Goal: Task Accomplishment & Management: Complete application form

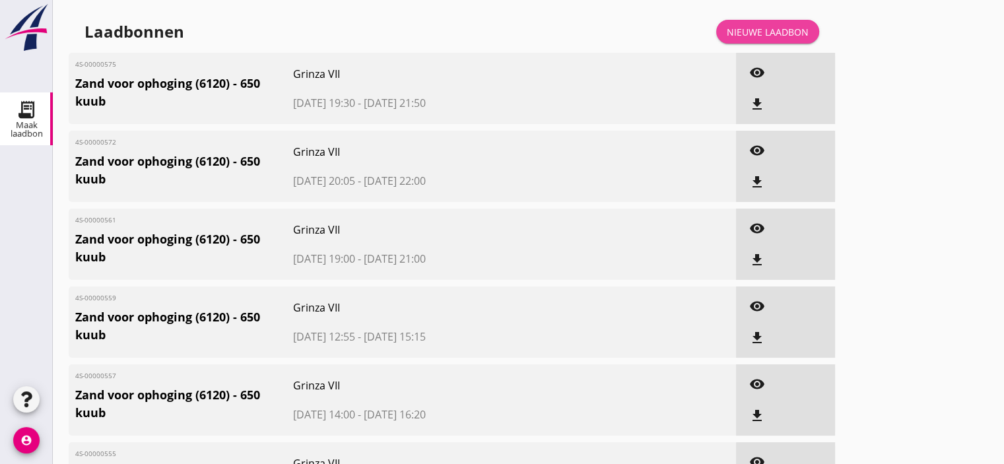
click at [794, 33] on div "Nieuwe laadbon" at bounding box center [768, 32] width 82 height 14
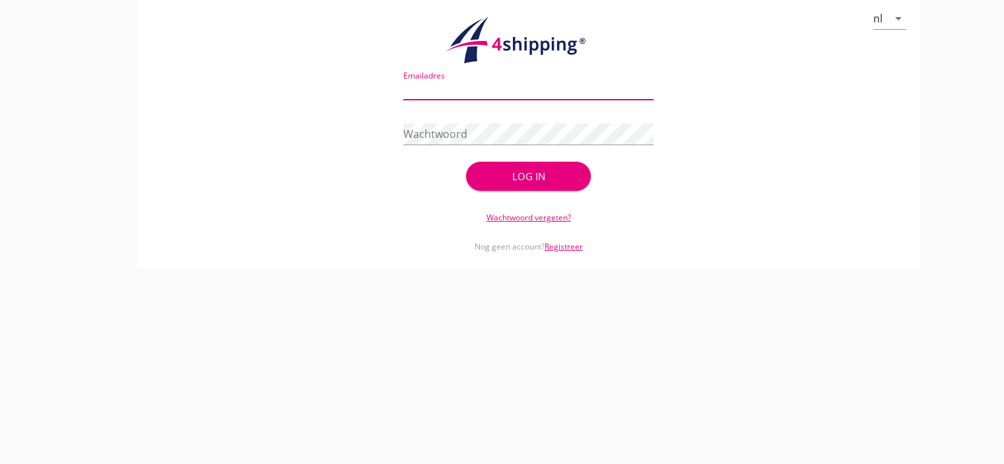
click at [518, 90] on input "Emailadres" at bounding box center [528, 89] width 250 height 21
type input "[EMAIL_ADDRESS][DOMAIN_NAME]"
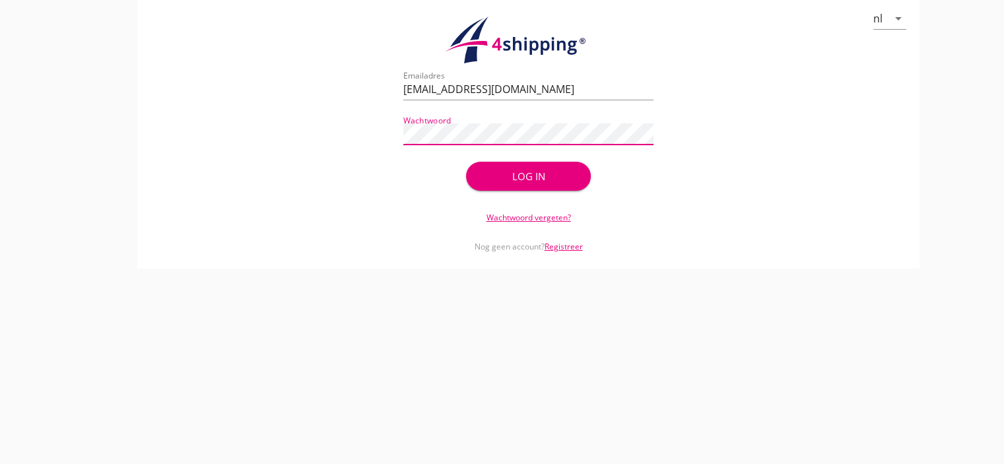
click at [512, 174] on div "Log in" at bounding box center [528, 176] width 83 height 15
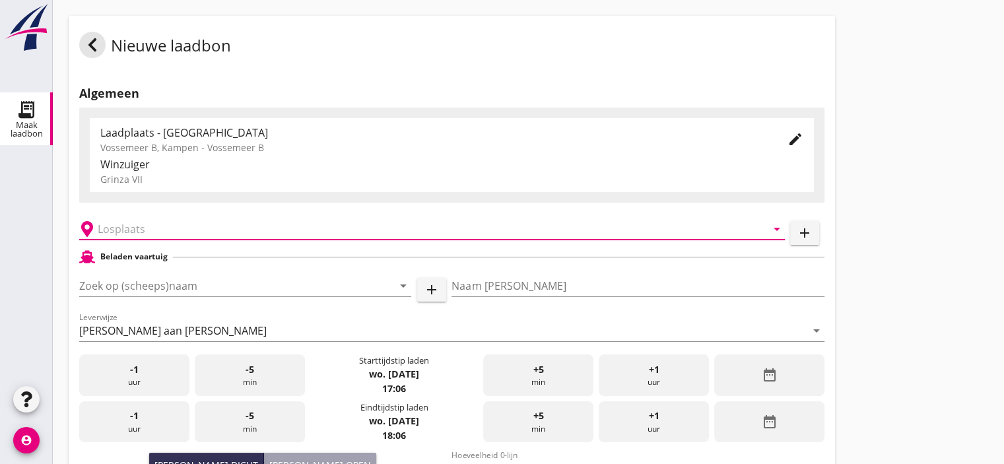
click at [166, 229] on input "text" at bounding box center [423, 229] width 650 height 21
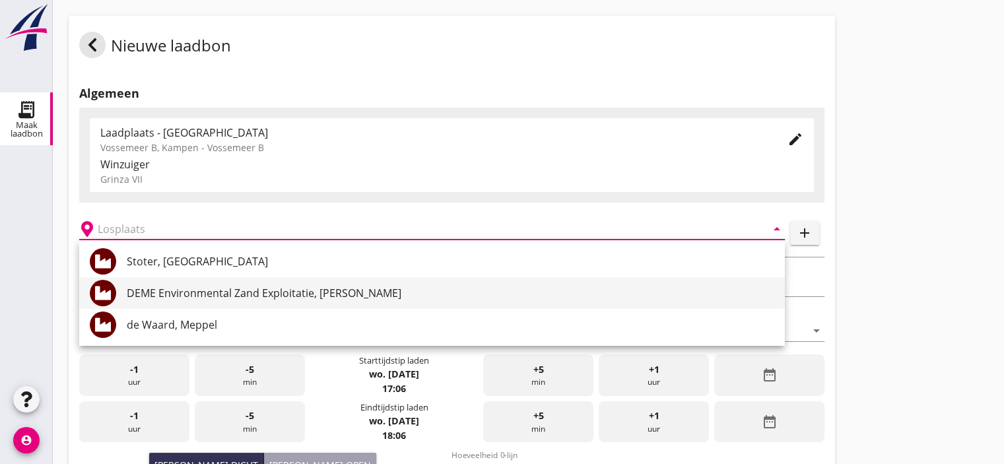
click at [209, 292] on div "DEME Environmental Zand Exploitatie, [PERSON_NAME]" at bounding box center [451, 293] width 648 height 16
type input "DEME Environmental Zand Exploitatie, [PERSON_NAME]"
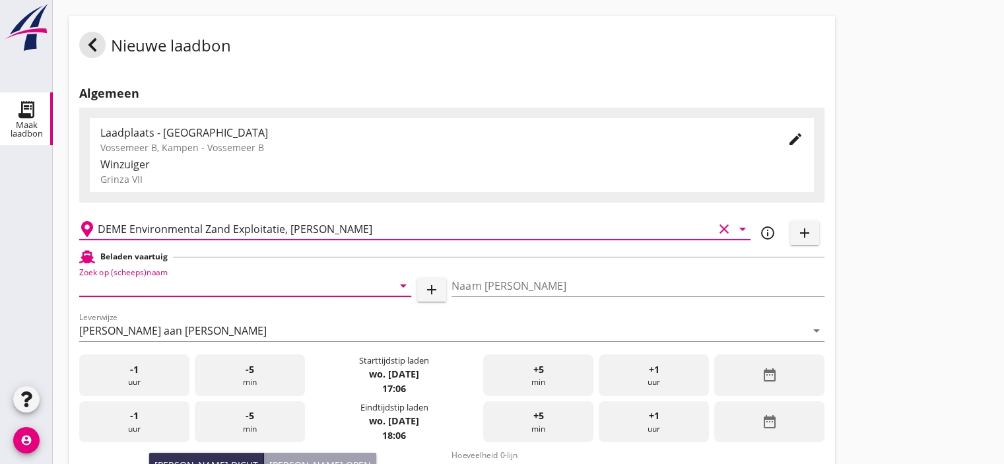
click at [225, 289] on input "Zoek op (scheeps)naam" at bounding box center [226, 285] width 295 height 21
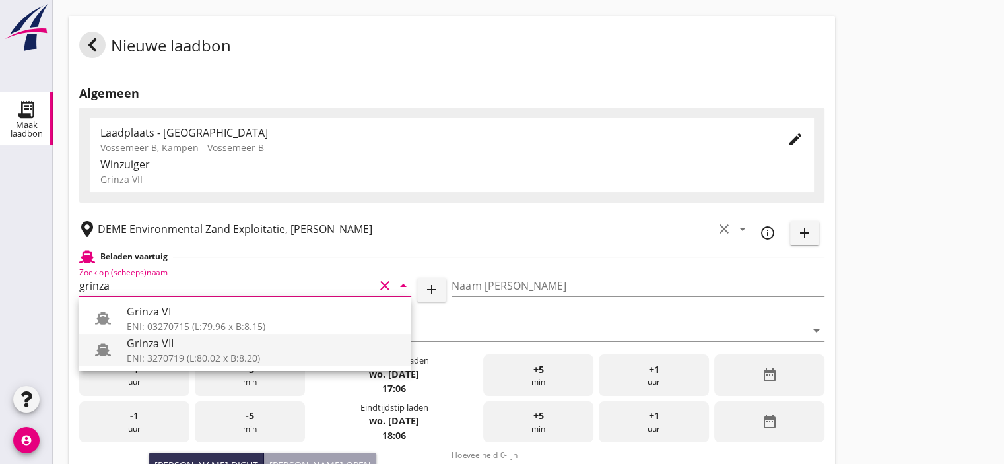
click at [164, 345] on div "Grinza VII" at bounding box center [264, 343] width 274 height 16
type input "Grinza VII"
type input "[PERSON_NAME]"
type input "646"
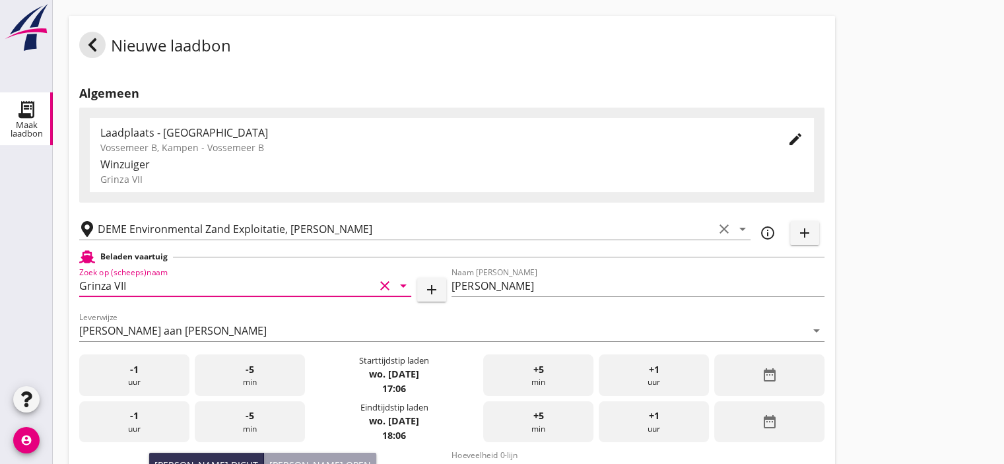
type input "Grinza VII"
click at [541, 374] on span "+5" at bounding box center [538, 369] width 11 height 15
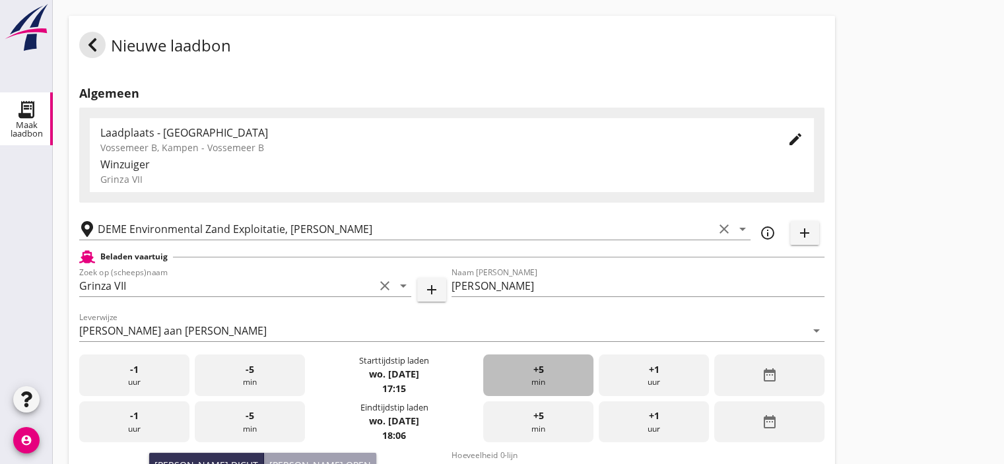
click at [541, 374] on span "+5" at bounding box center [538, 369] width 11 height 15
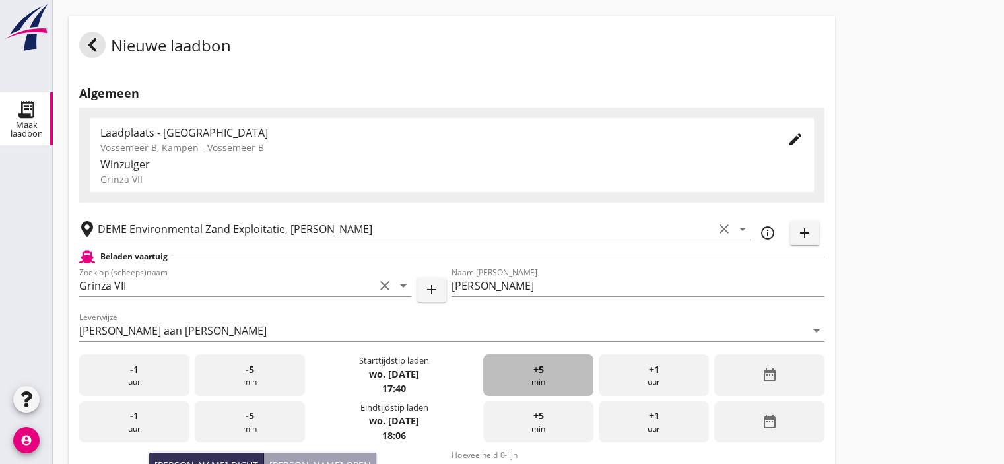
click at [541, 374] on span "+5" at bounding box center [538, 369] width 11 height 15
click at [668, 419] on div "+1 uur" at bounding box center [654, 422] width 110 height 42
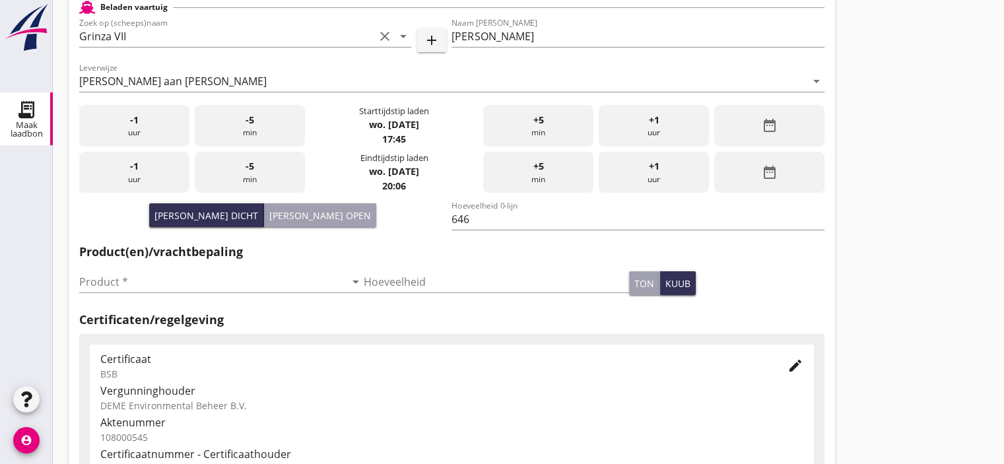
scroll to position [256, 0]
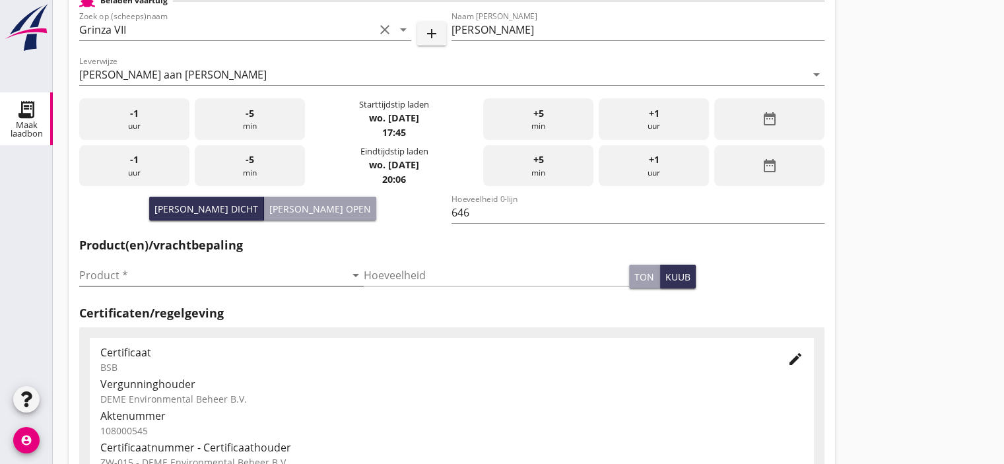
click at [178, 273] on input "Product *" at bounding box center [212, 275] width 266 height 21
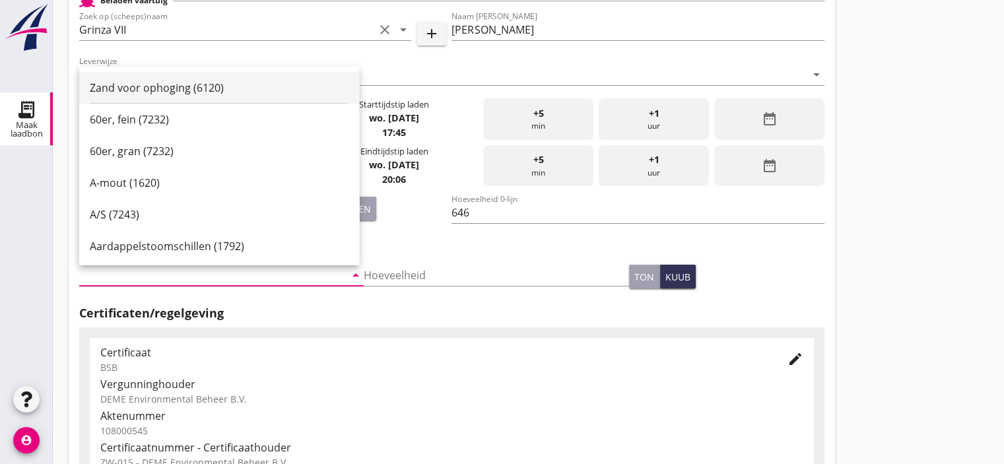
click at [186, 84] on div "Zand voor ophoging (6120)" at bounding box center [219, 87] width 259 height 16
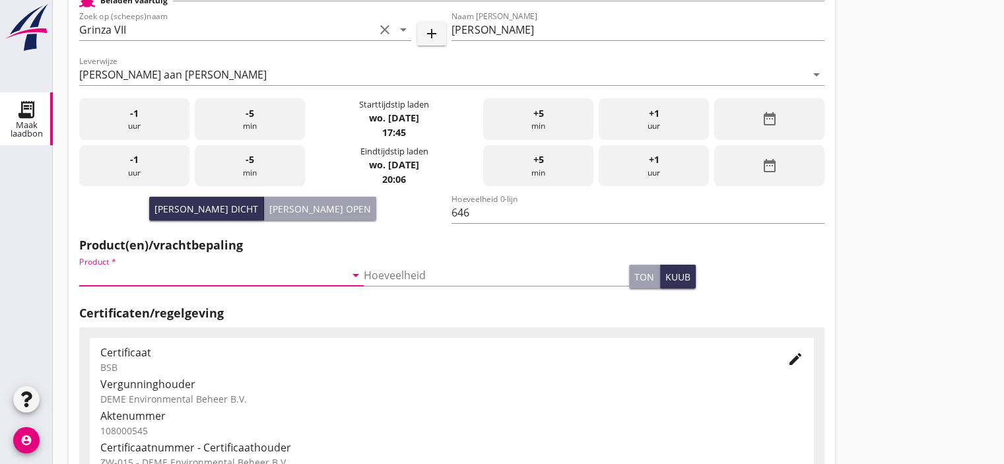
type input "Zand voor ophoging (6120)"
click at [415, 271] on input "Hoeveelheid" at bounding box center [497, 275] width 266 height 21
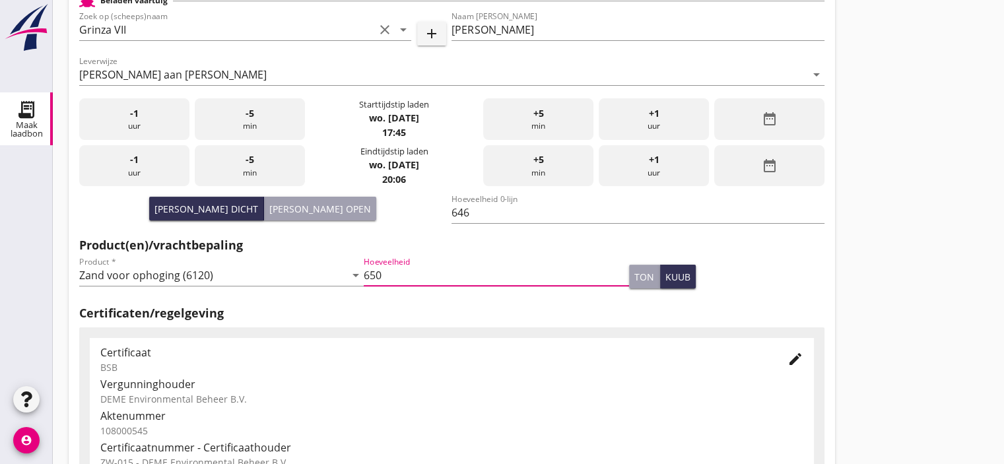
type input "650"
